Goal: Task Accomplishment & Management: Use online tool/utility

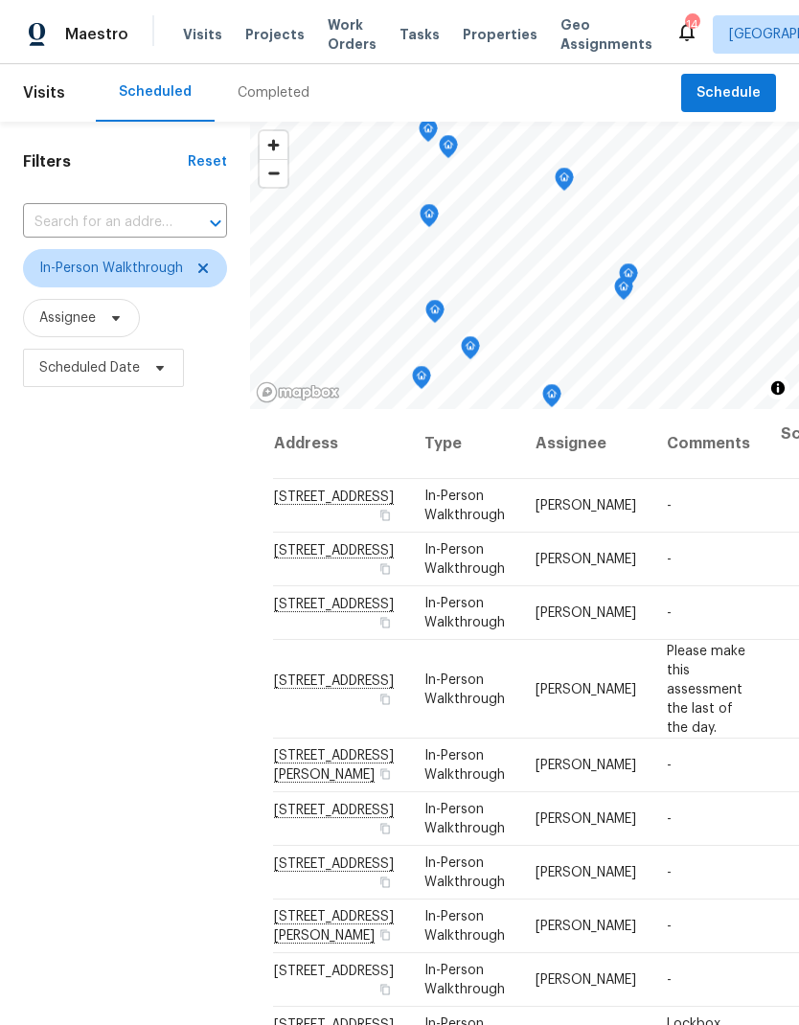
scroll to position [34, 0]
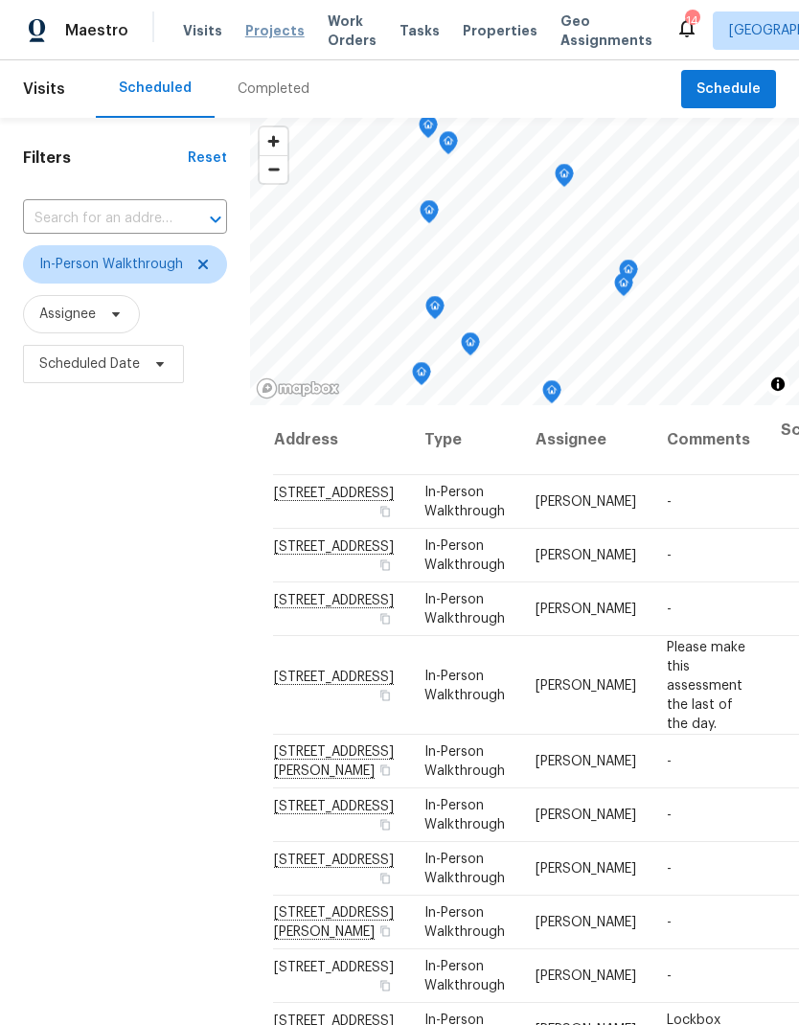
click at [282, 31] on span "Projects" at bounding box center [274, 30] width 59 height 19
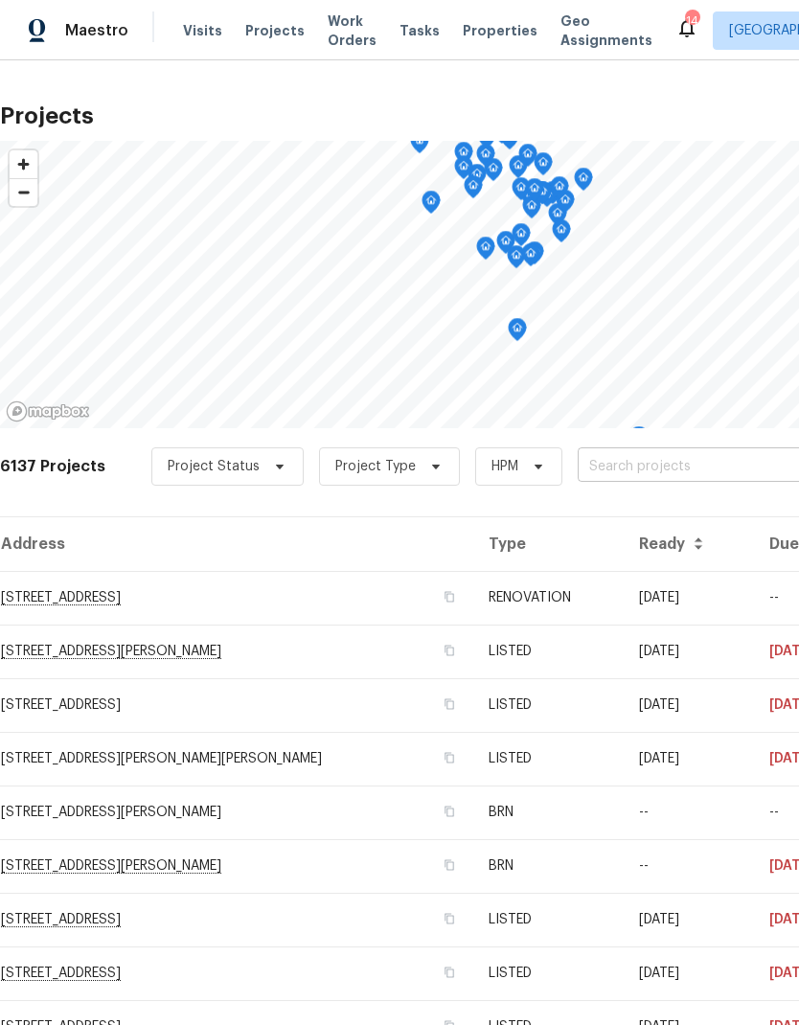
click at [640, 461] on input "text" at bounding box center [687, 467] width 219 height 30
type input "1524"
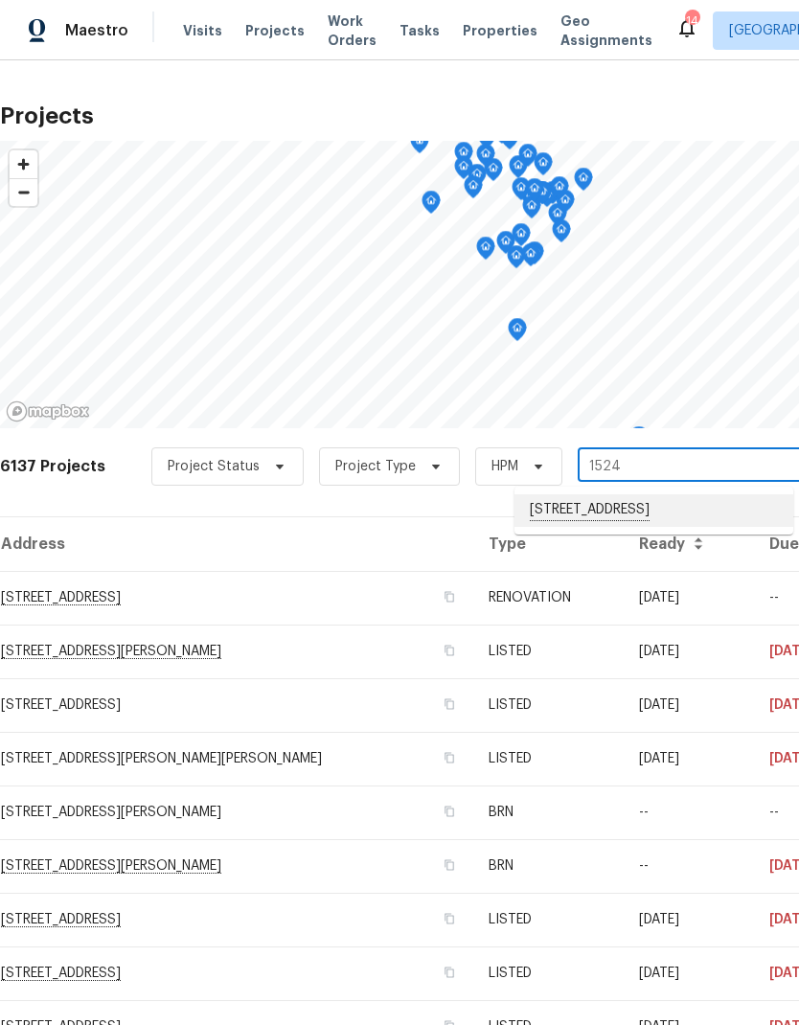
click at [658, 519] on li "[STREET_ADDRESS]" at bounding box center [653, 510] width 279 height 33
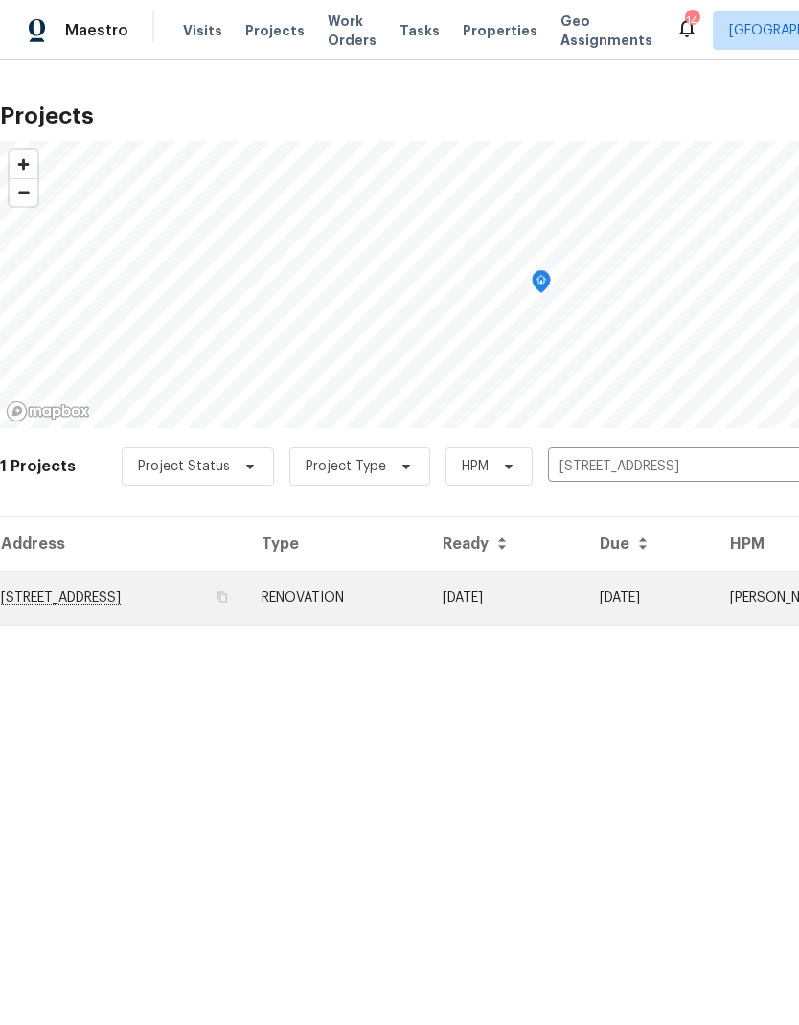
click at [234, 592] on td "[STREET_ADDRESS]" at bounding box center [123, 598] width 246 height 54
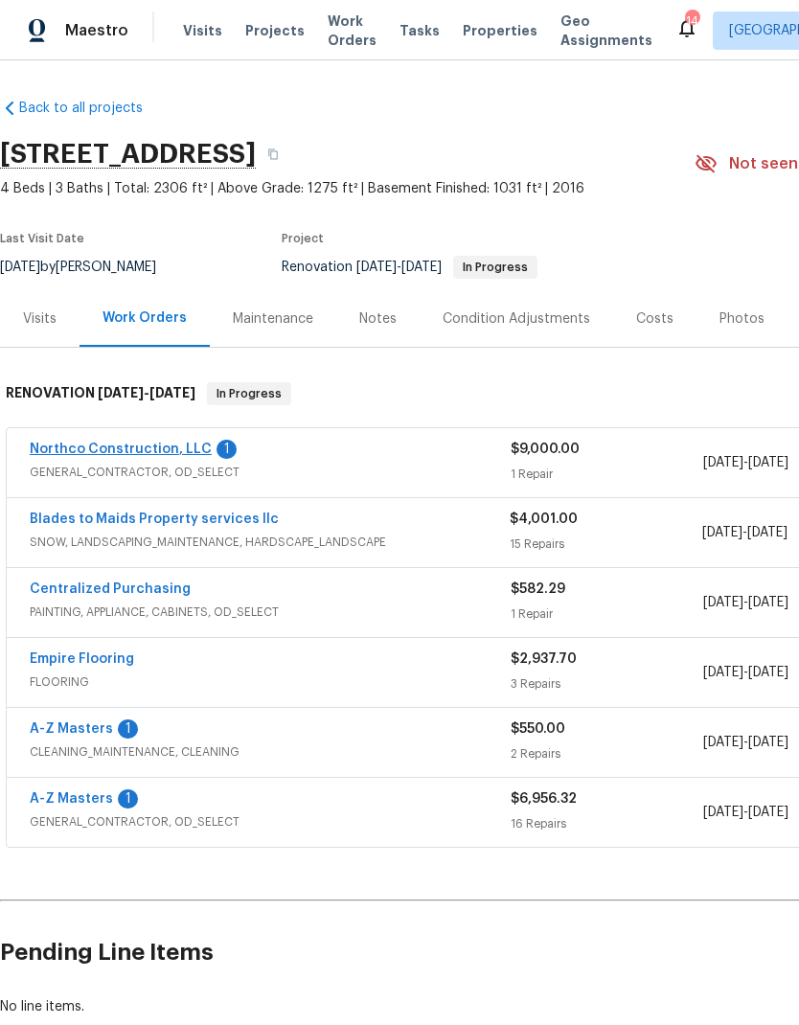
click at [154, 449] on link "Northco Construction, LLC" at bounding box center [121, 449] width 182 height 13
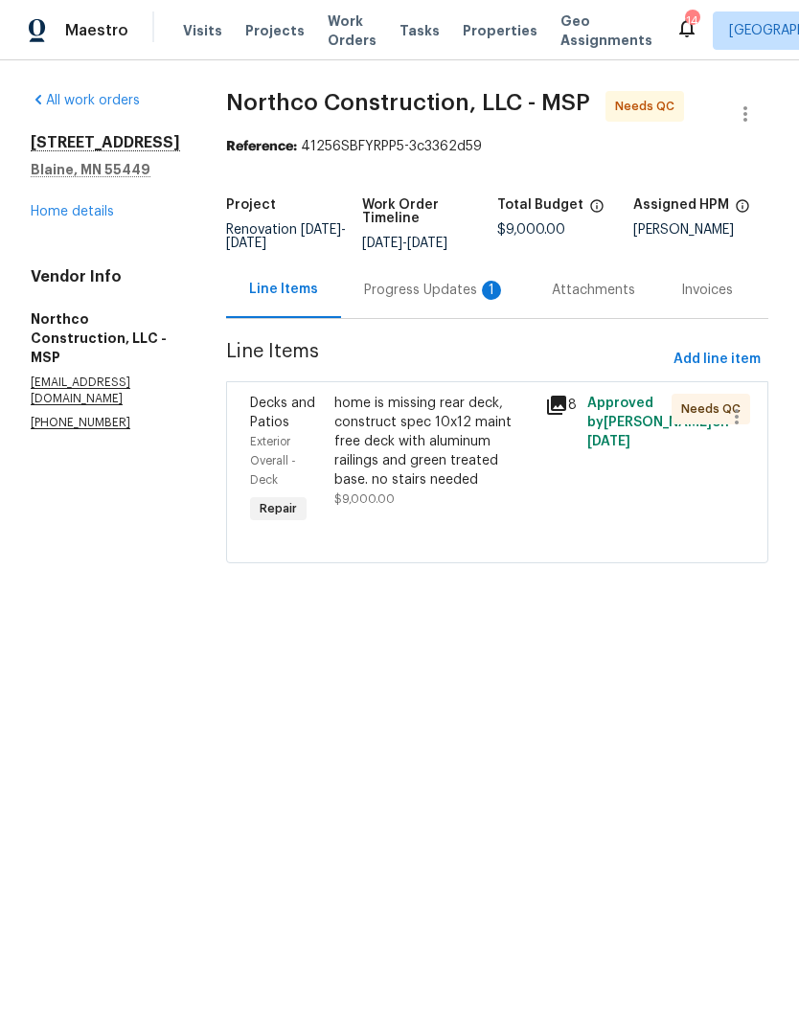
click at [438, 433] on div "home is missing rear deck, construct spec 10x12 maint free deck with aluminum r…" at bounding box center [433, 442] width 199 height 96
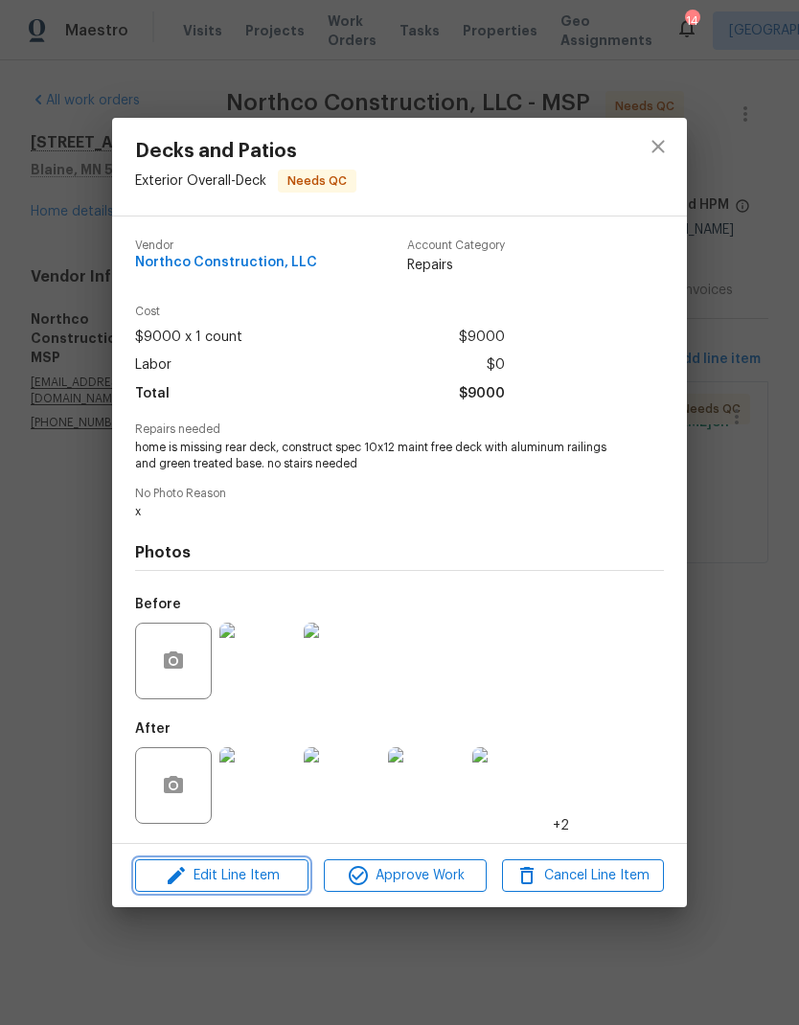
click at [227, 893] on button "Edit Line Item" at bounding box center [221, 876] width 173 height 34
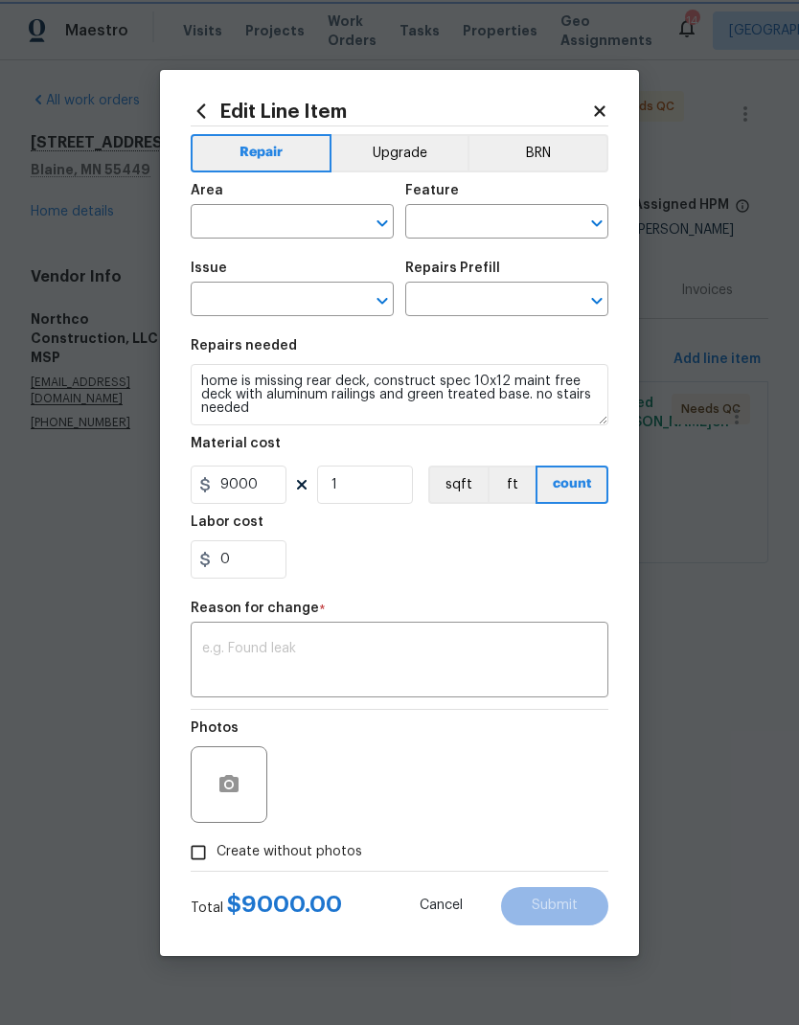
type input "Exterior Overall"
type input "Deck"
type input "Decks and Patios"
type input "Add a Task $1.00"
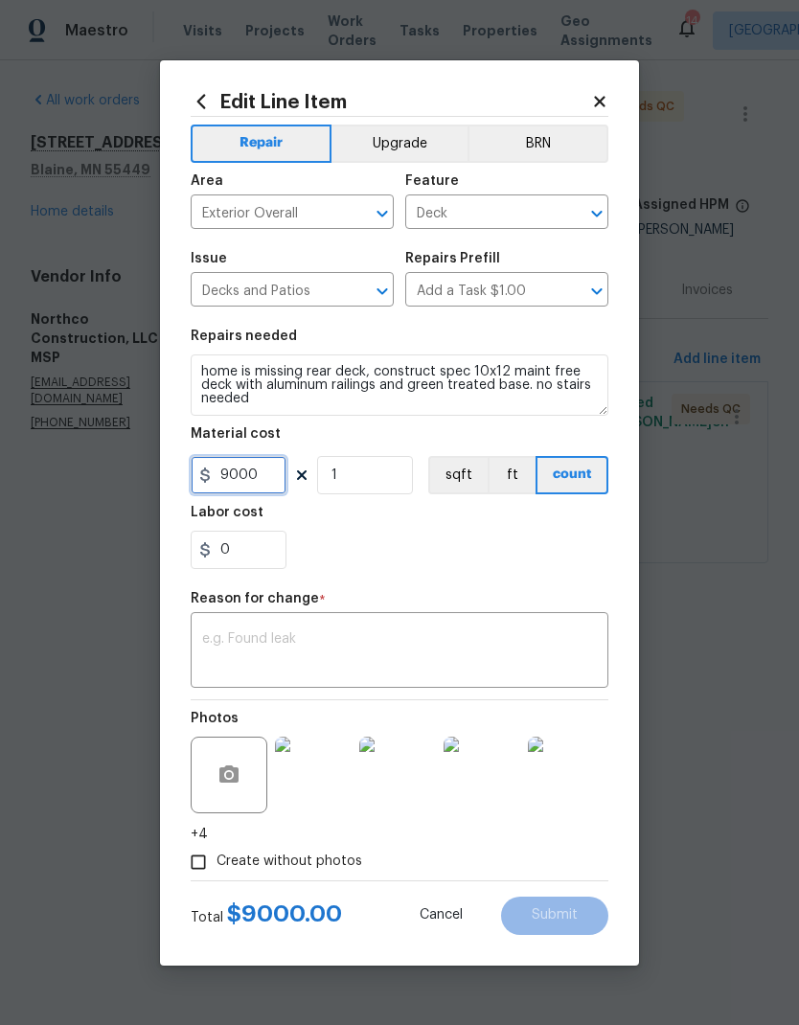
click at [266, 471] on input "9000" at bounding box center [239, 475] width 96 height 38
type input "12000"
click at [463, 528] on div "Labor cost" at bounding box center [400, 518] width 418 height 25
click at [420, 619] on div "x ​" at bounding box center [400, 652] width 418 height 71
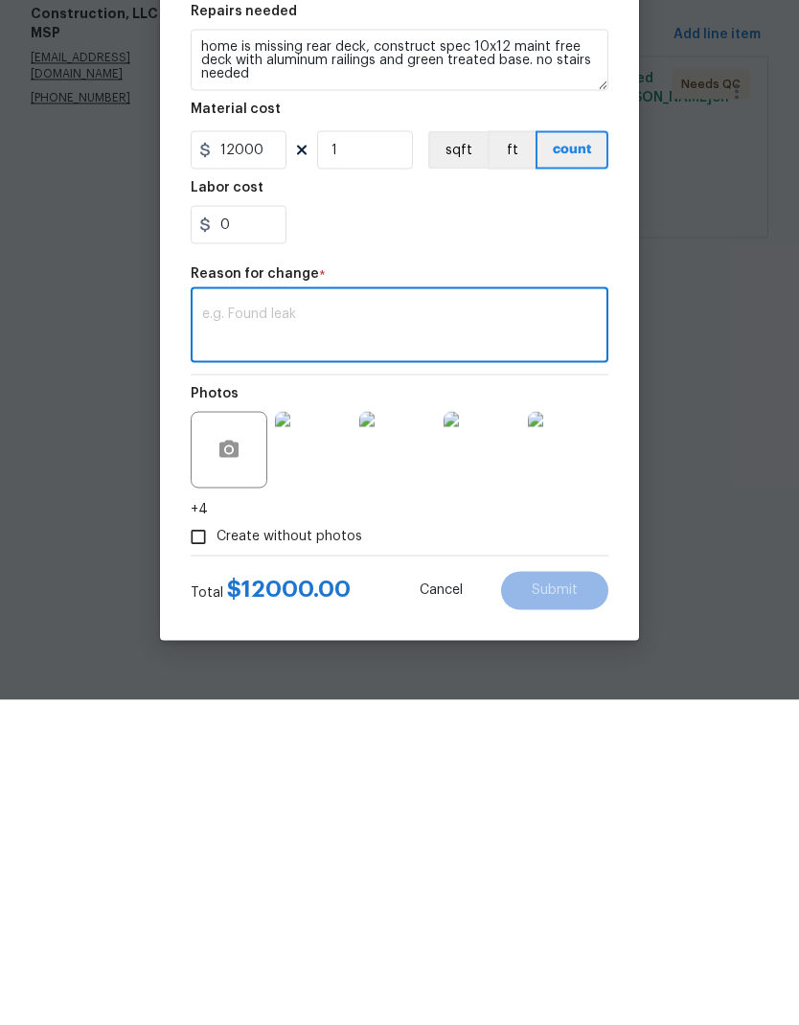
click at [337, 632] on textarea at bounding box center [399, 652] width 395 height 40
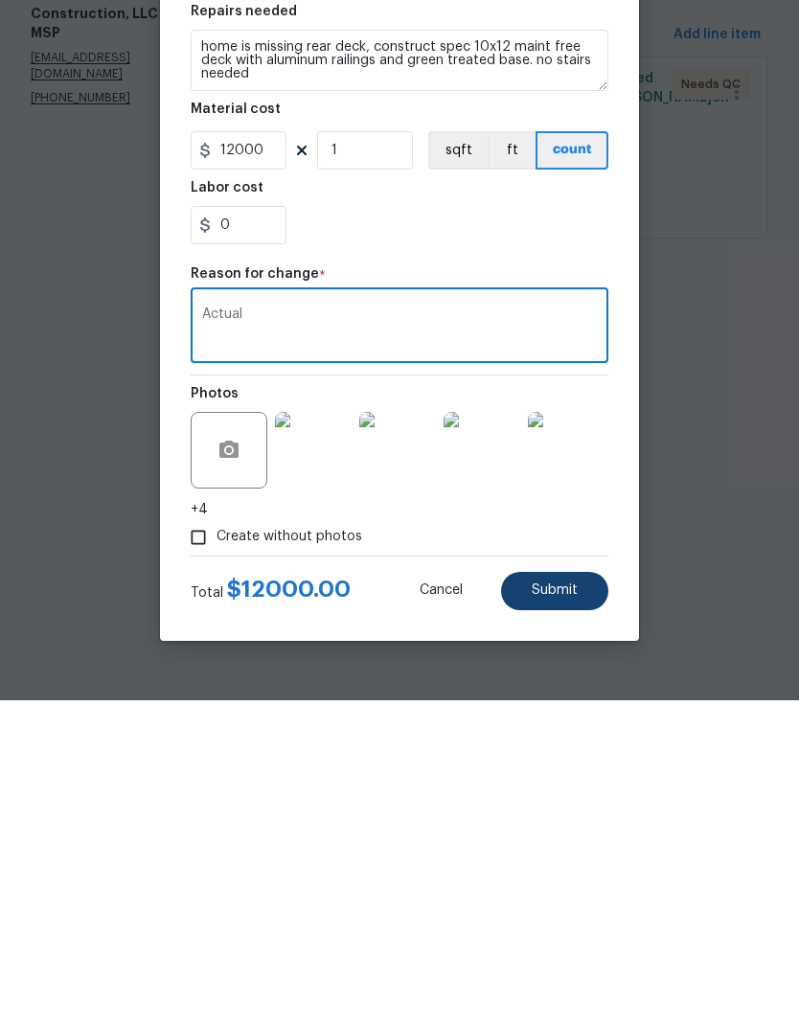
type textarea "Actual"
click at [565, 897] on button "Submit" at bounding box center [554, 916] width 107 height 38
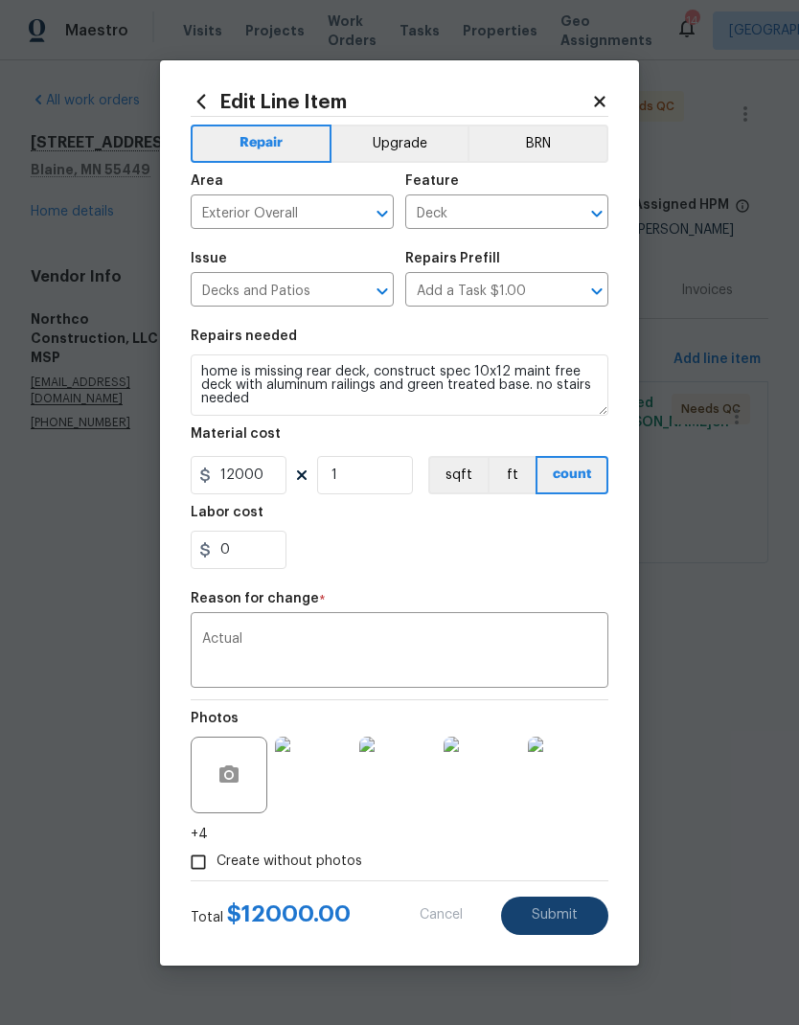
type input "9000"
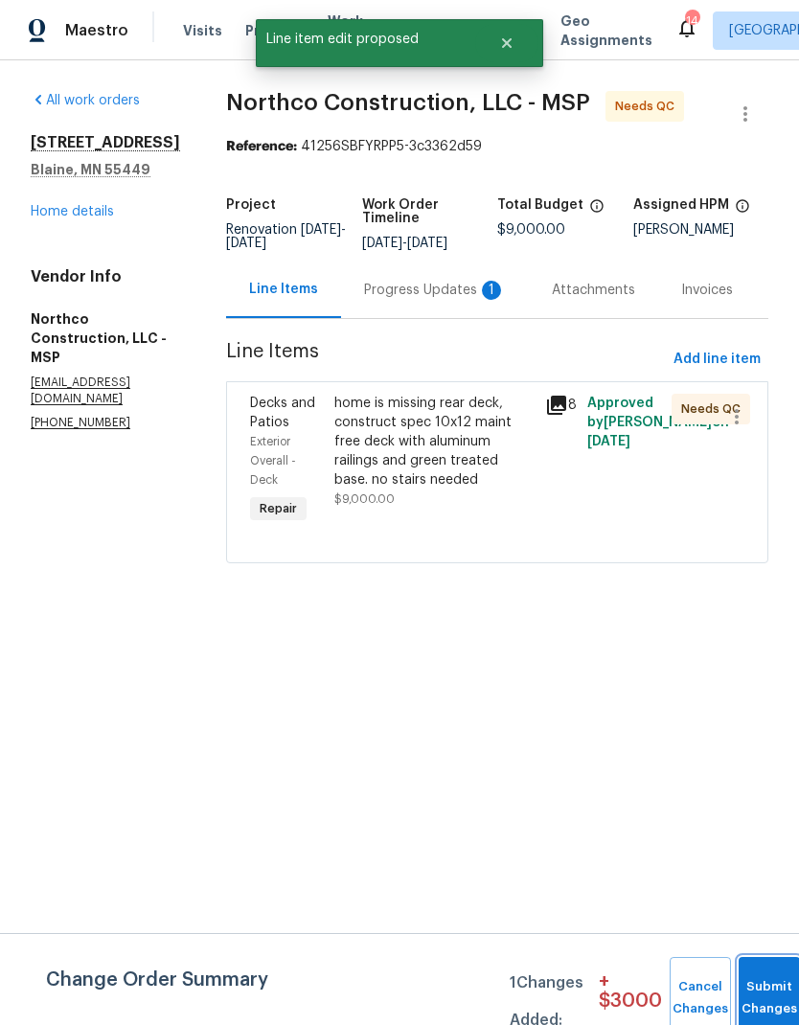
click at [758, 995] on span "Submit Changes" at bounding box center [769, 998] width 42 height 44
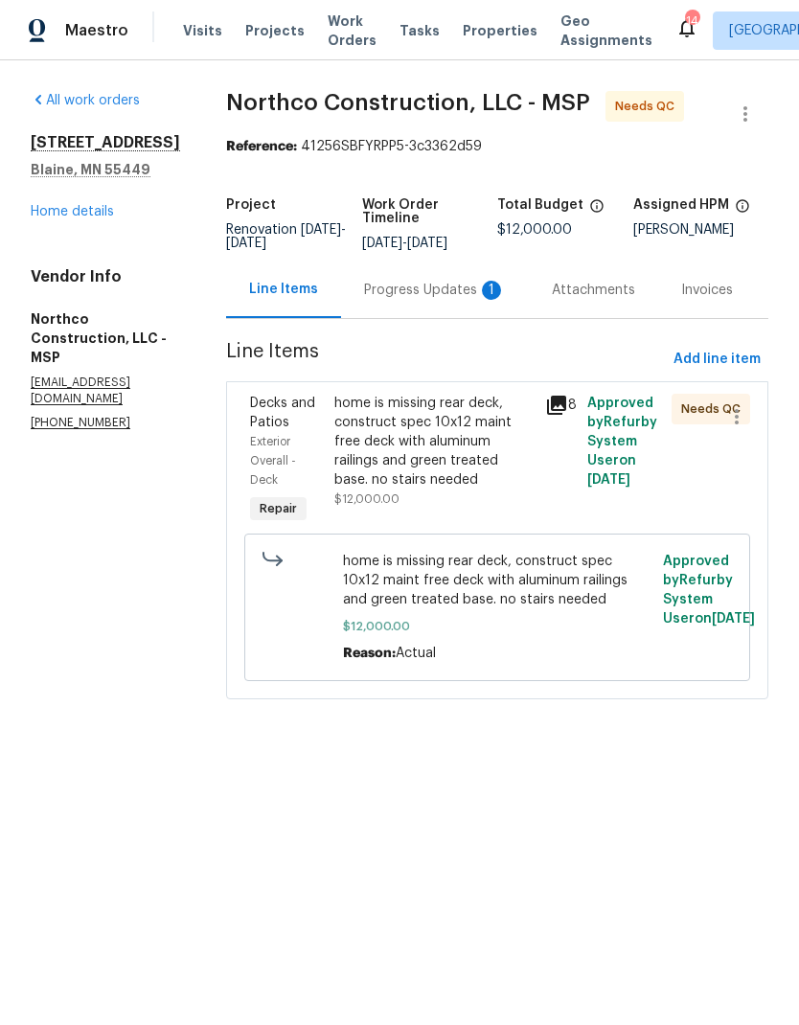
click at [453, 452] on div "home is missing rear deck, construct spec 10x12 maint free deck with aluminum r…" at bounding box center [433, 442] width 199 height 96
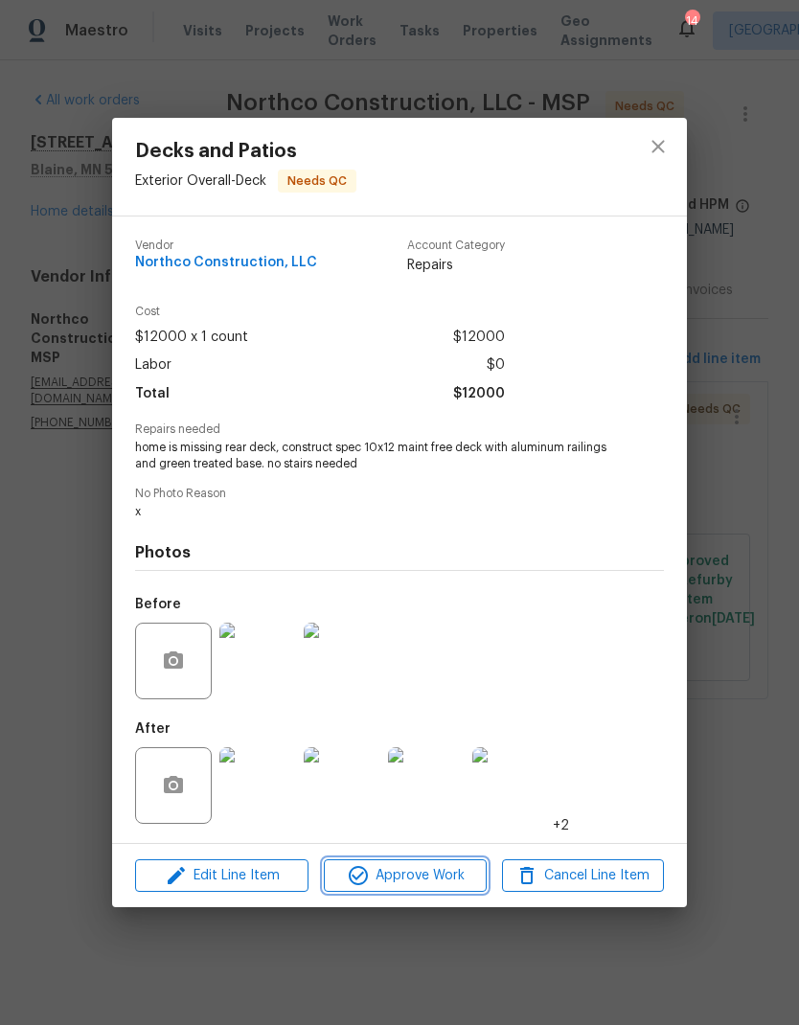
click at [446, 891] on button "Approve Work" at bounding box center [405, 876] width 162 height 34
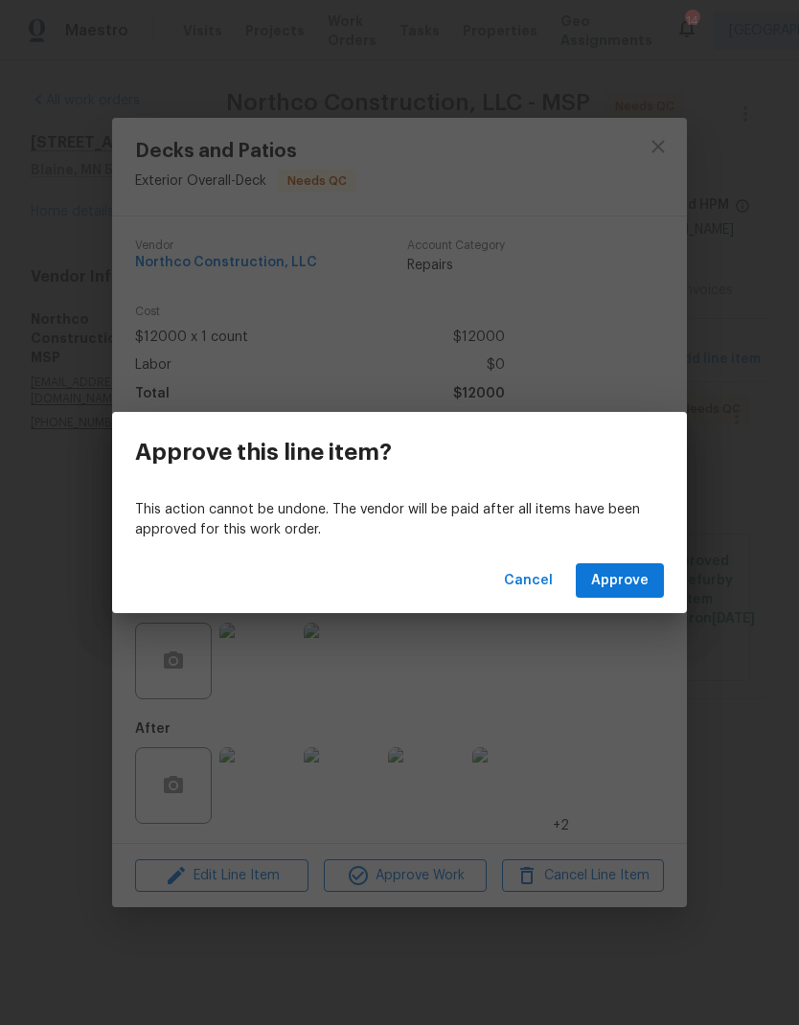
click at [666, 610] on div "Cancel Approve" at bounding box center [399, 581] width 575 height 66
click at [644, 587] on span "Approve" at bounding box center [619, 581] width 57 height 24
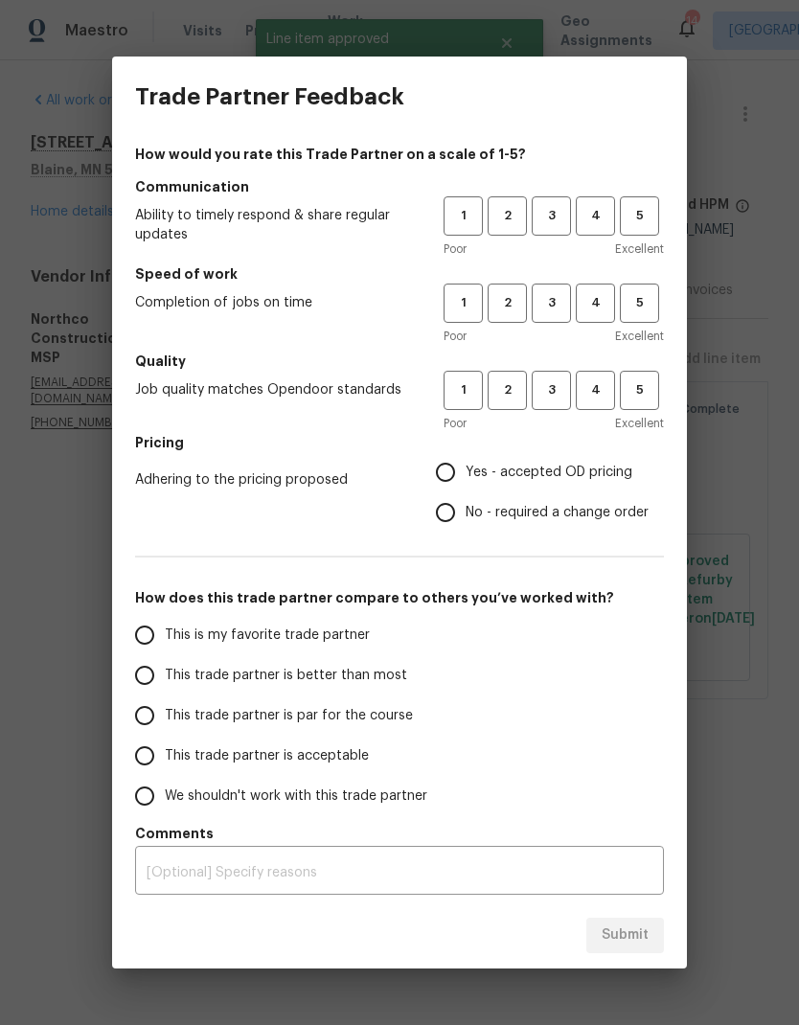
click at [581, 265] on h5 "Speed of work" at bounding box center [399, 273] width 529 height 19
click at [559, 224] on span "3" at bounding box center [551, 216] width 35 height 22
click at [554, 322] on button "3" at bounding box center [551, 303] width 39 height 39
click at [556, 387] on span "3" at bounding box center [551, 390] width 35 height 22
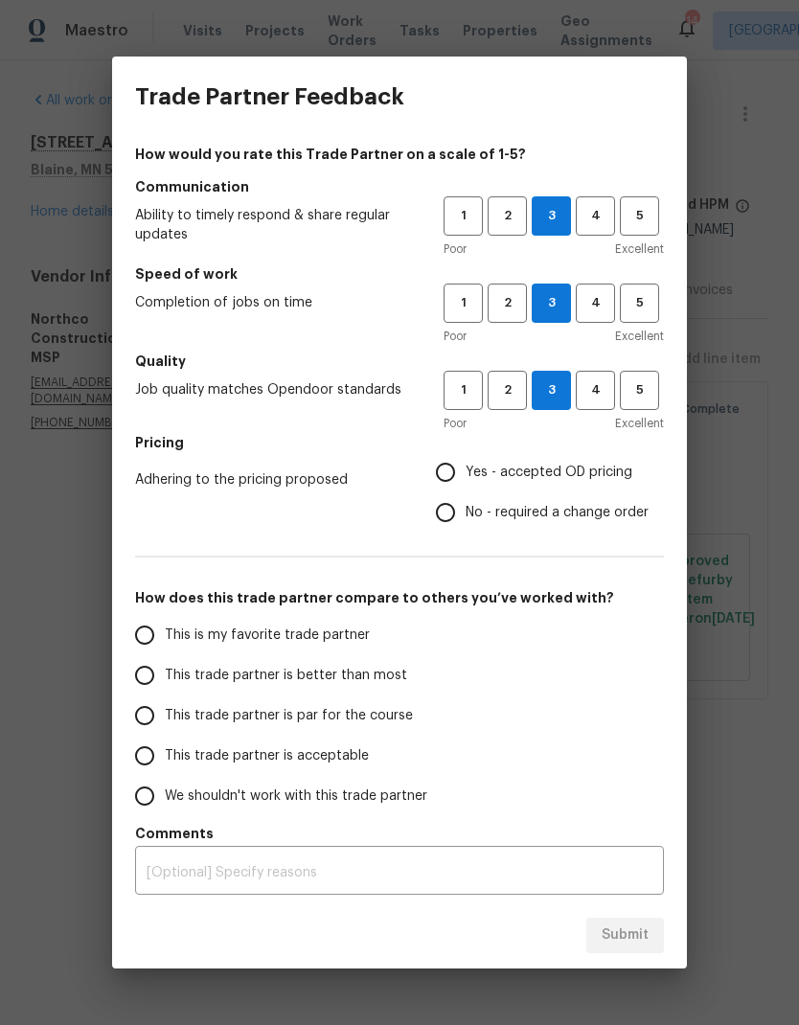
click at [464, 455] on label "Yes - accepted OD pricing" at bounding box center [536, 472] width 223 height 40
click at [464, 455] on input "Yes - accepted OD pricing" at bounding box center [445, 472] width 40 height 40
radio input "true"
click at [454, 508] on input "No - required a change order" at bounding box center [445, 512] width 40 height 40
radio input "true"
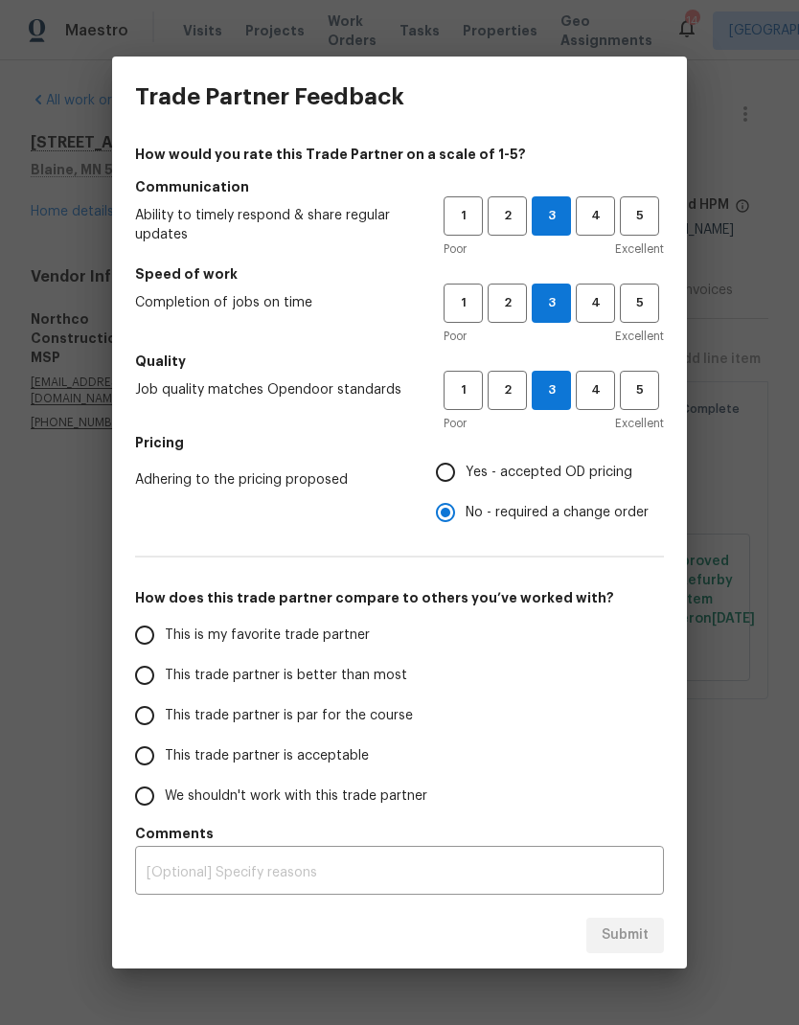
click at [155, 725] on input "This trade partner is par for the course" at bounding box center [145, 716] width 40 height 40
radio input "false"
click at [162, 675] on input "This trade partner is better than most" at bounding box center [145, 675] width 40 height 40
click at [638, 930] on span "Submit" at bounding box center [625, 936] width 47 height 24
radio input "true"
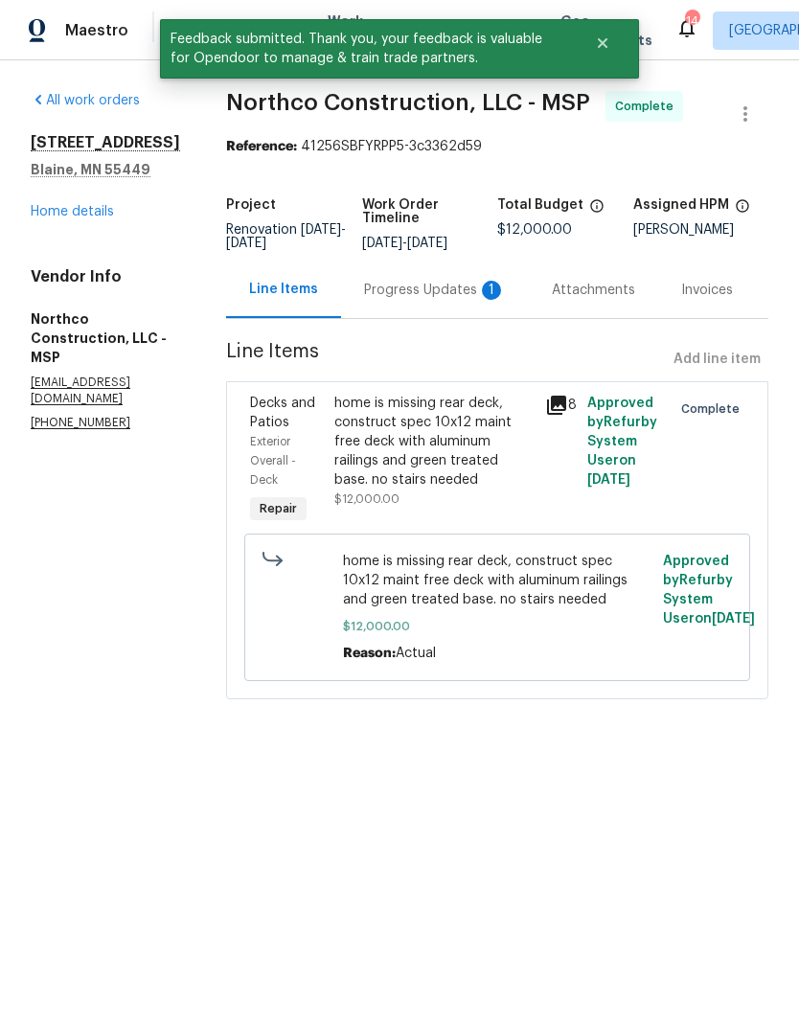
click at [457, 302] on div "Progress Updates 1" at bounding box center [435, 290] width 188 height 57
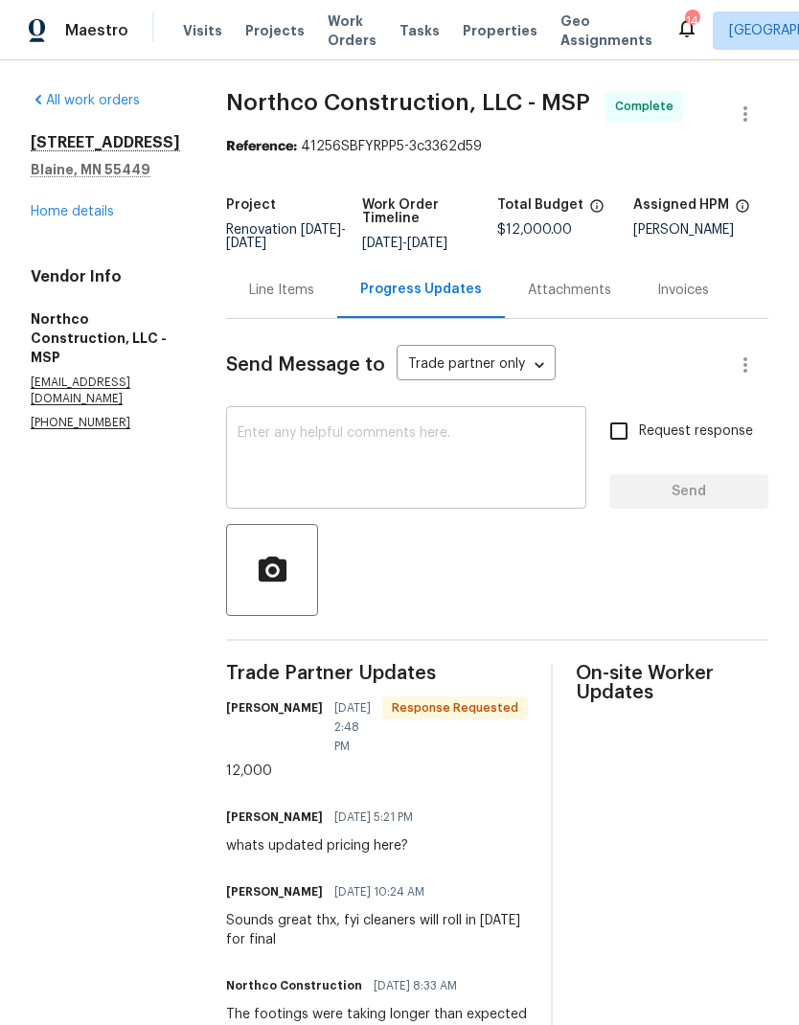
click at [437, 473] on textarea at bounding box center [406, 459] width 337 height 67
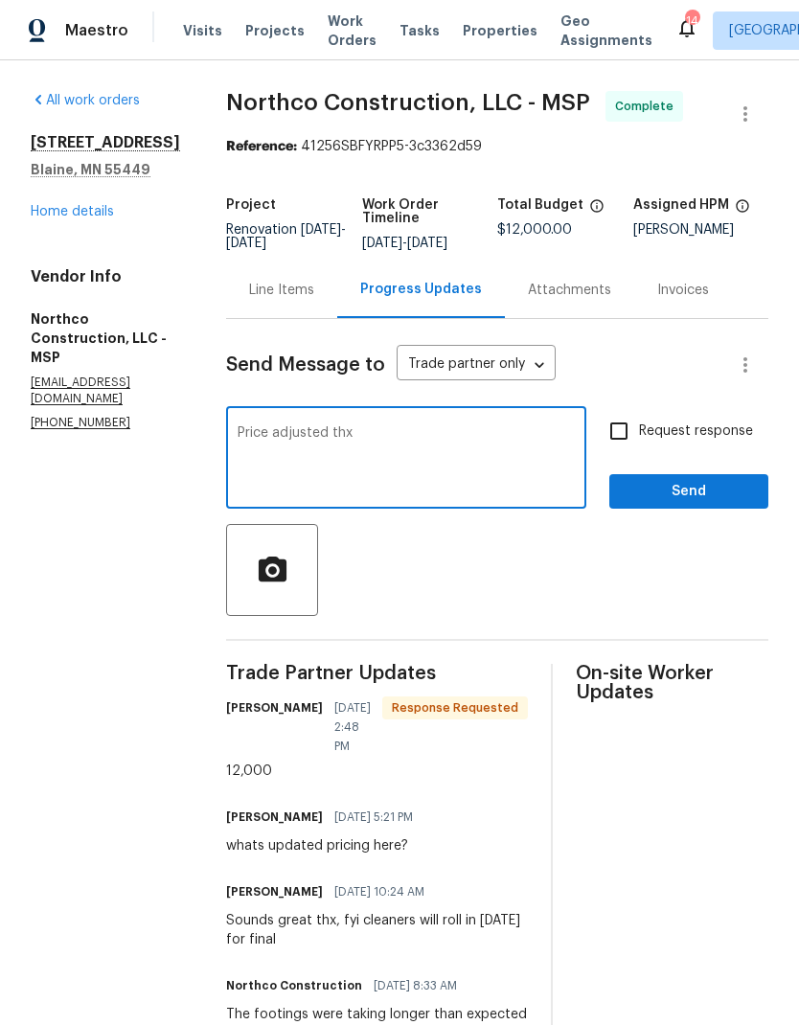
type textarea "Price adjusted thx"
click at [639, 451] on input "Request response" at bounding box center [619, 431] width 40 height 40
checkbox input "true"
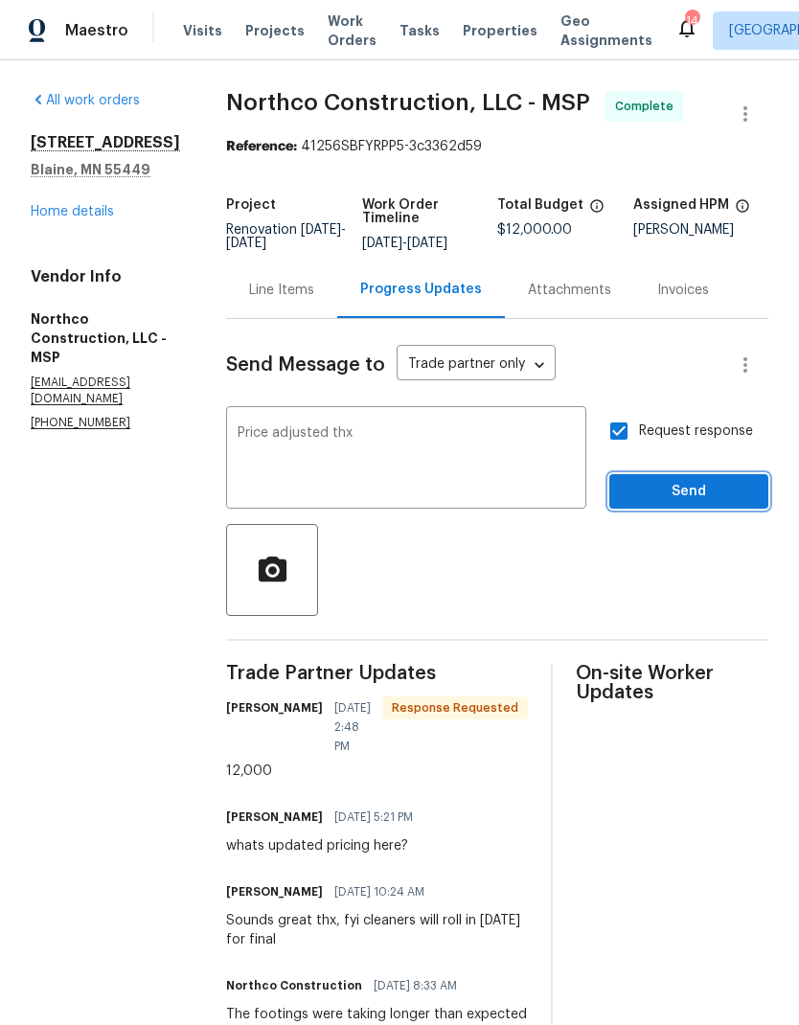
click at [655, 510] on button "Send" at bounding box center [688, 491] width 159 height 35
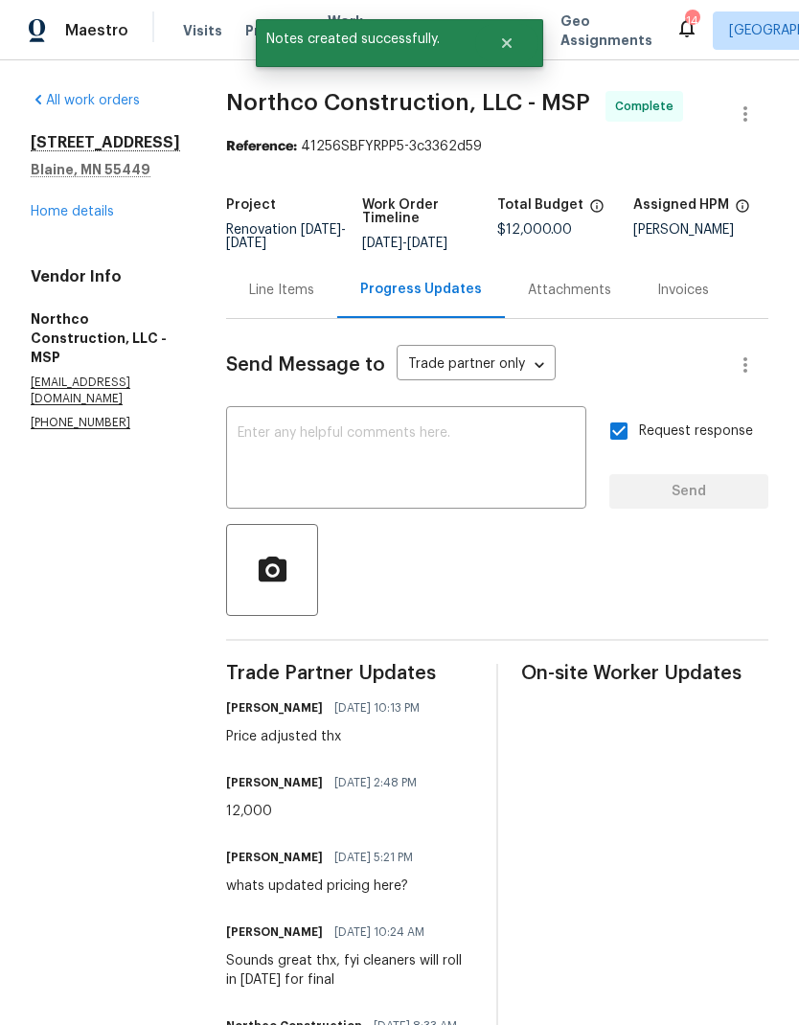
click at [308, 300] on div "Line Items" at bounding box center [281, 290] width 65 height 19
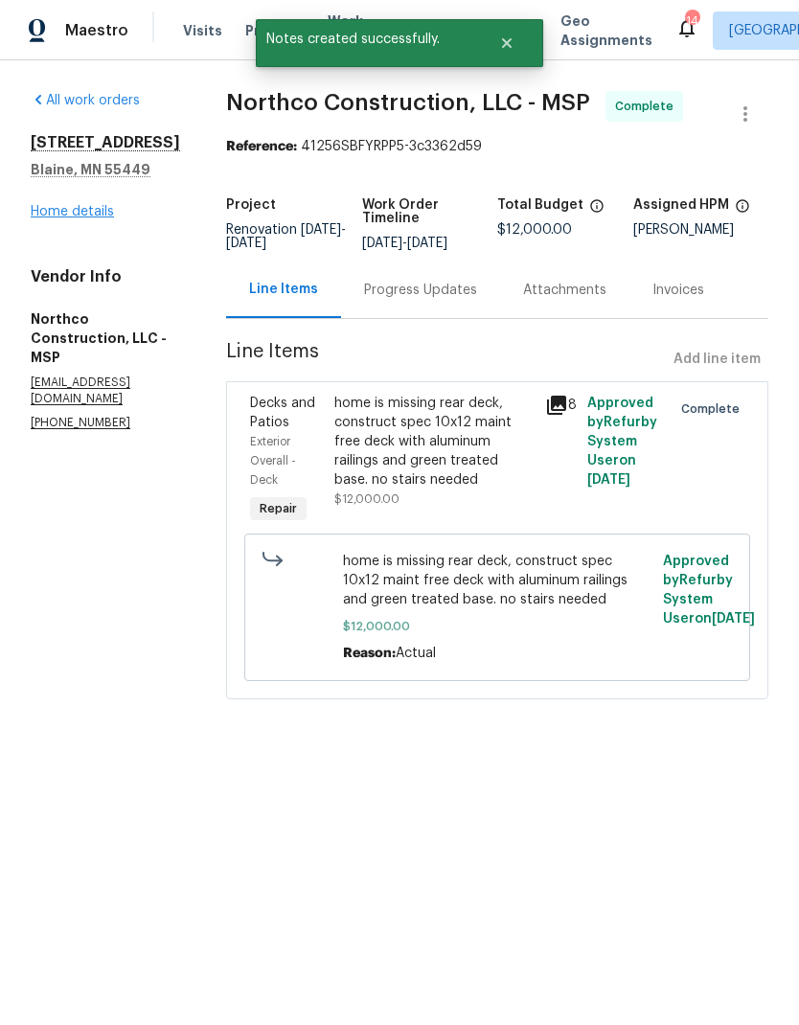
click at [77, 218] on link "Home details" at bounding box center [72, 211] width 83 height 13
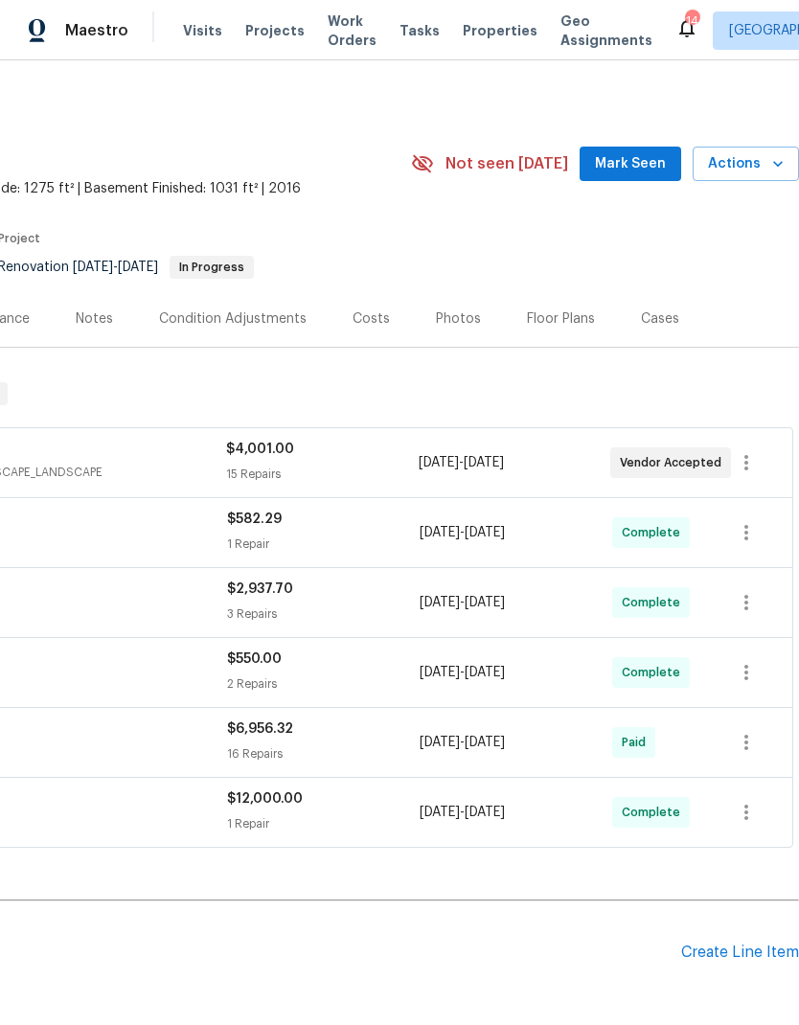
scroll to position [0, 284]
